Goal: Information Seeking & Learning: Learn about a topic

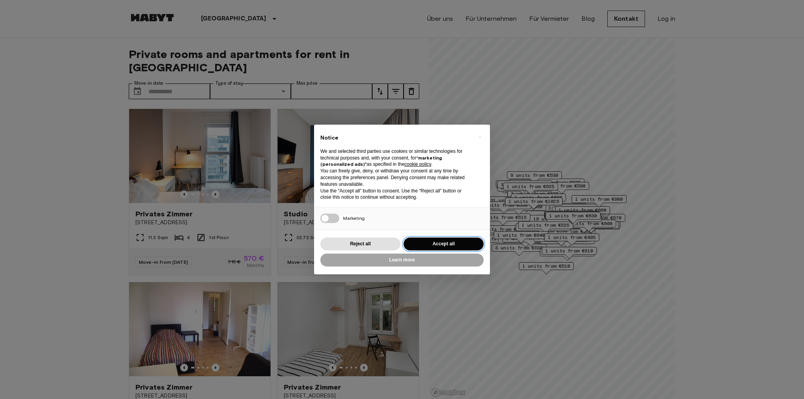
click at [429, 245] on button "Accept all" at bounding box center [443, 244] width 80 height 13
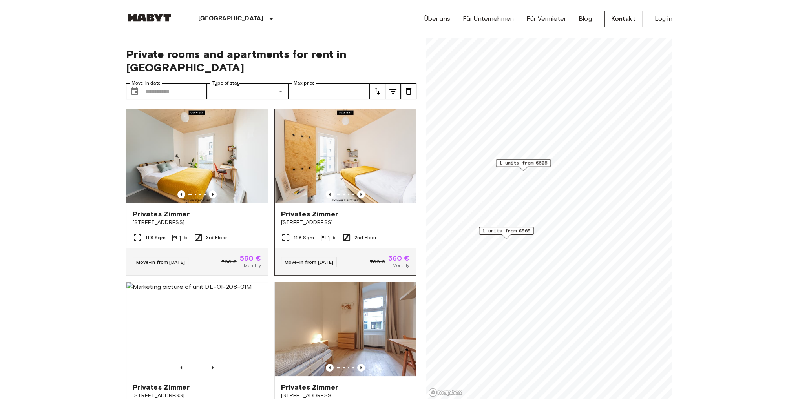
click at [395, 250] on div "Private rooms and apartments for rent in [GEOGRAPHIC_DATA] Move-in date ​ Move-…" at bounding box center [399, 219] width 546 height 362
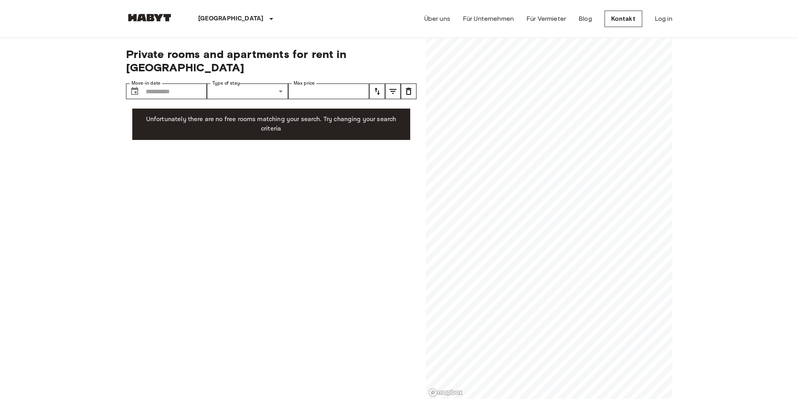
click at [407, 190] on div "Private rooms and apartments for rent in [GEOGRAPHIC_DATA] Move-in date ​ Move-…" at bounding box center [399, 219] width 546 height 362
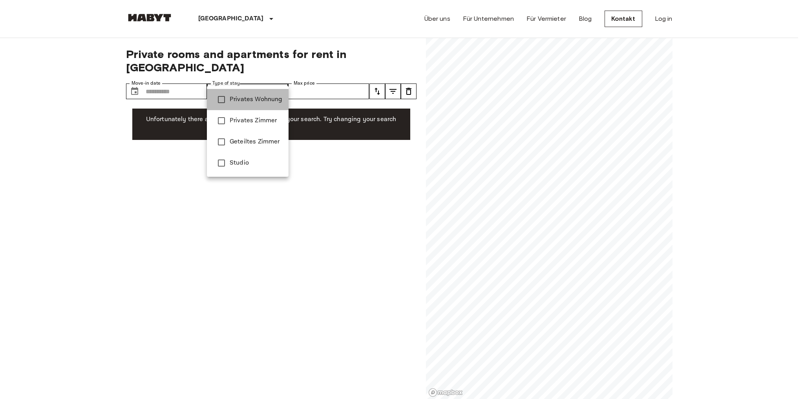
click at [268, 98] on span "Privates Wohnung" at bounding box center [256, 99] width 53 height 9
type input "**********"
click at [179, 79] on div at bounding box center [402, 199] width 804 height 399
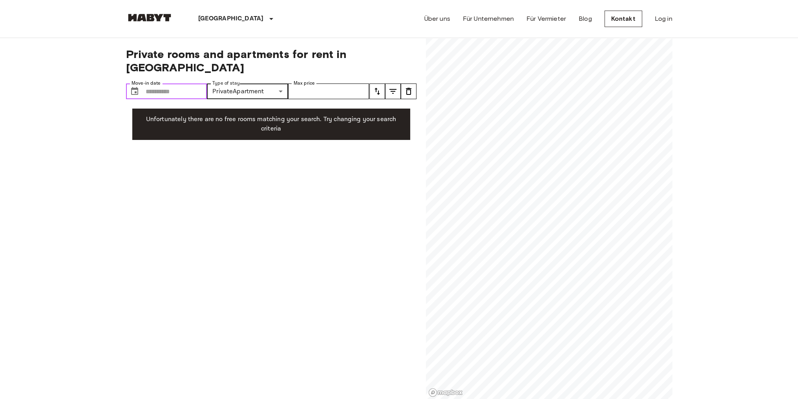
click at [179, 84] on input "Move-in date" at bounding box center [177, 92] width 62 height 16
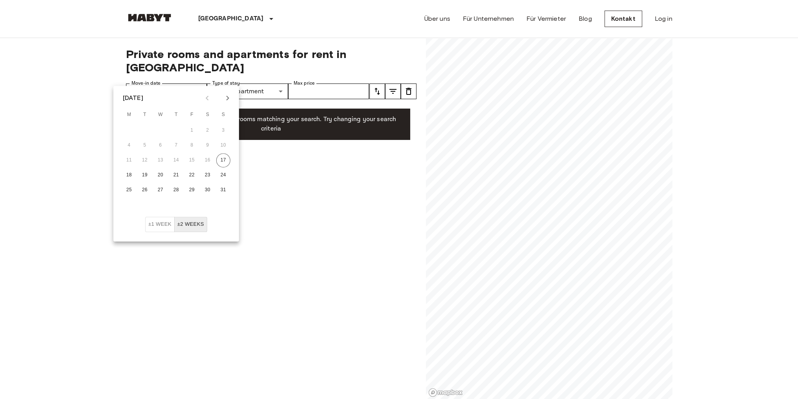
click at [228, 101] on icon "Next month" at bounding box center [227, 97] width 9 height 9
click at [194, 177] on button "21" at bounding box center [192, 175] width 14 height 14
type input "**********"
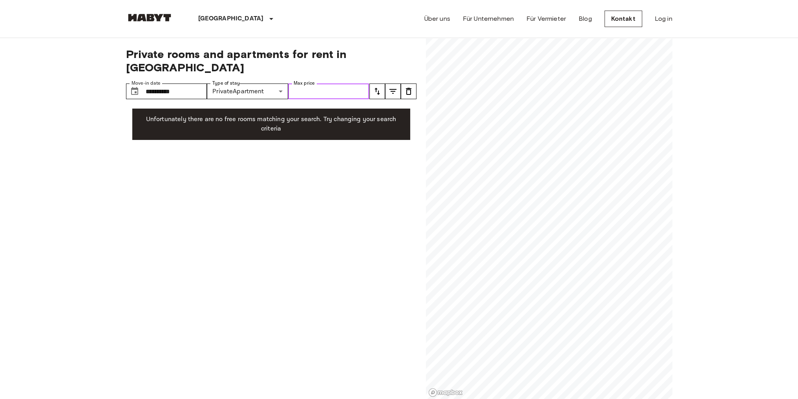
click at [314, 84] on input "Max price" at bounding box center [328, 92] width 81 height 16
